Goal: Task Accomplishment & Management: Manage account settings

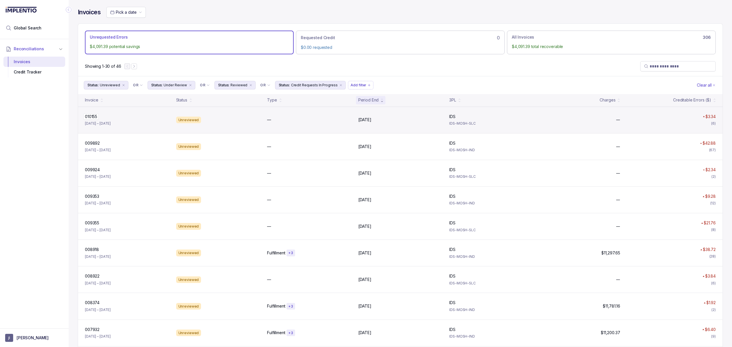
click at [93, 118] on p "010155" at bounding box center [90, 116] width 15 height 6
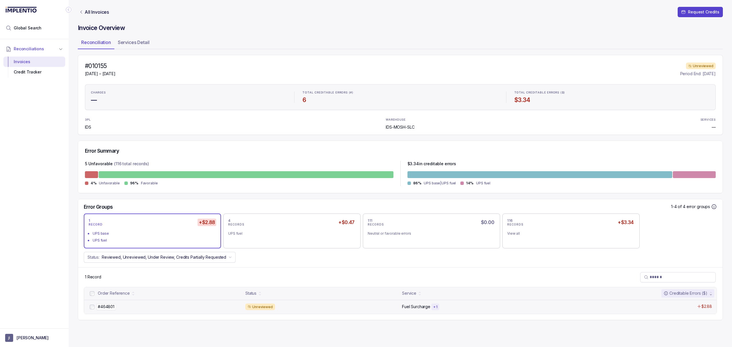
click at [107, 307] on p "#464801" at bounding box center [105, 307] width 19 height 6
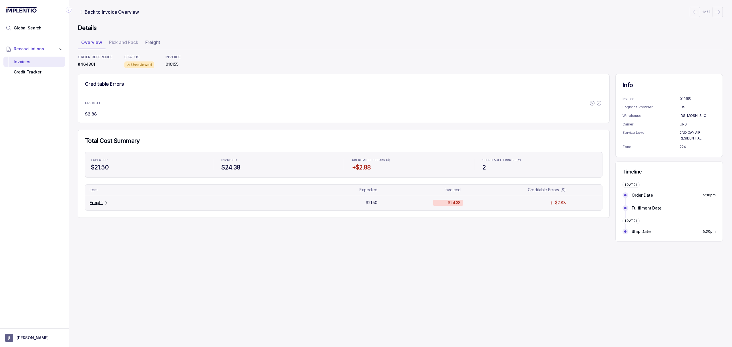
click at [100, 205] on p "Freight" at bounding box center [96, 203] width 13 height 6
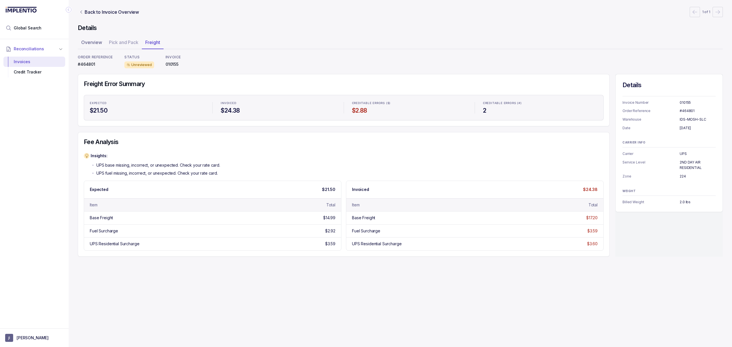
click at [123, 292] on div "Back to Invoice Overview 1 of 1 Details Overview Pick and Pack Freight ORDER RE…" at bounding box center [400, 173] width 663 height 347
click at [39, 74] on div "Credit Tracker" at bounding box center [34, 72] width 53 height 10
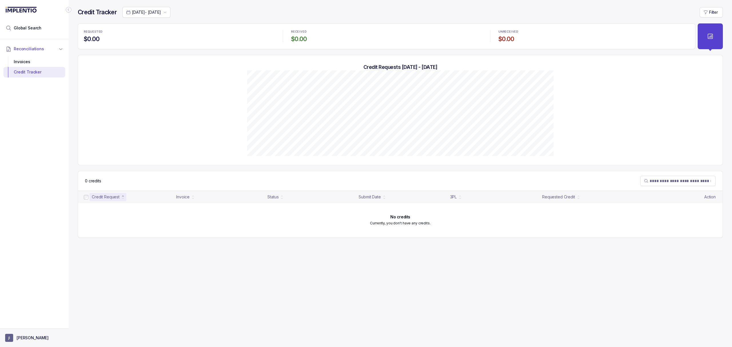
click at [25, 340] on p "[PERSON_NAME]" at bounding box center [33, 338] width 32 height 6
click at [28, 328] on p "Logout" at bounding box center [37, 325] width 47 height 6
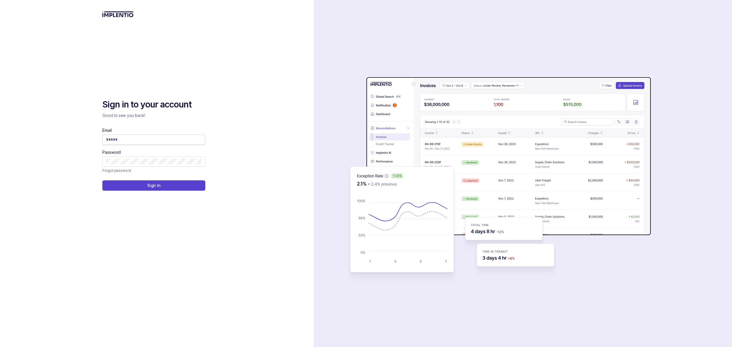
click at [124, 139] on input "Email" at bounding box center [153, 140] width 95 height 6
type input "**********"
